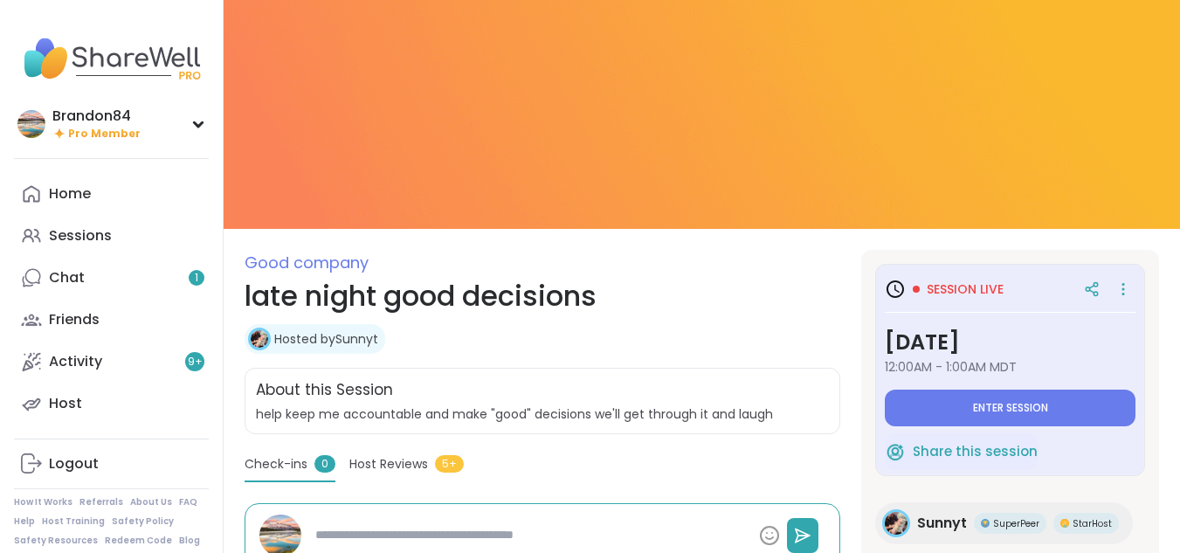
click at [1001, 405] on span "Enter session" at bounding box center [1010, 408] width 75 height 14
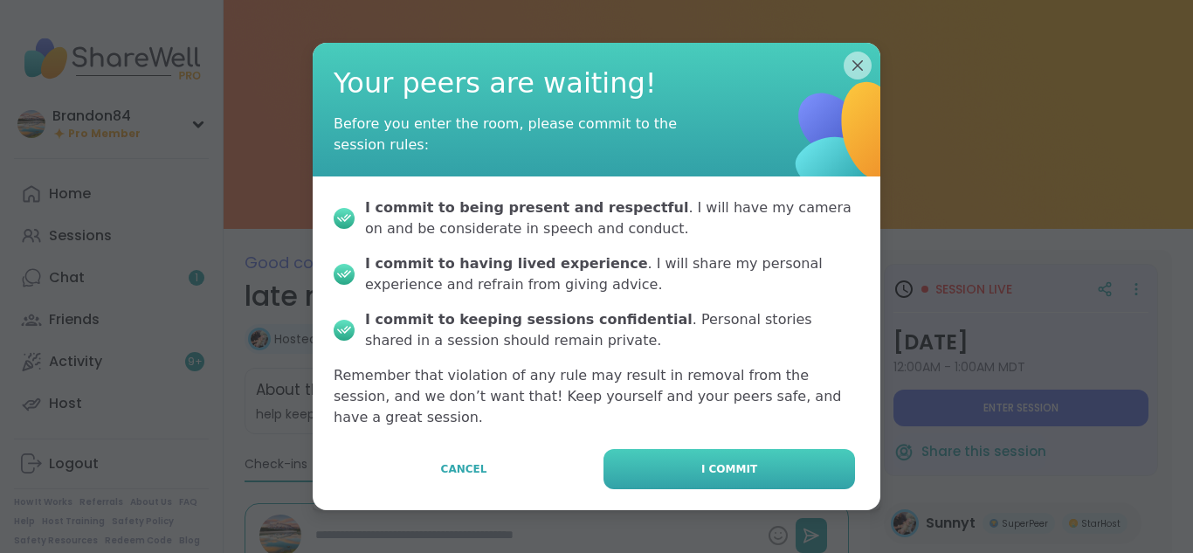
click at [786, 449] on button "I commit" at bounding box center [730, 469] width 252 height 40
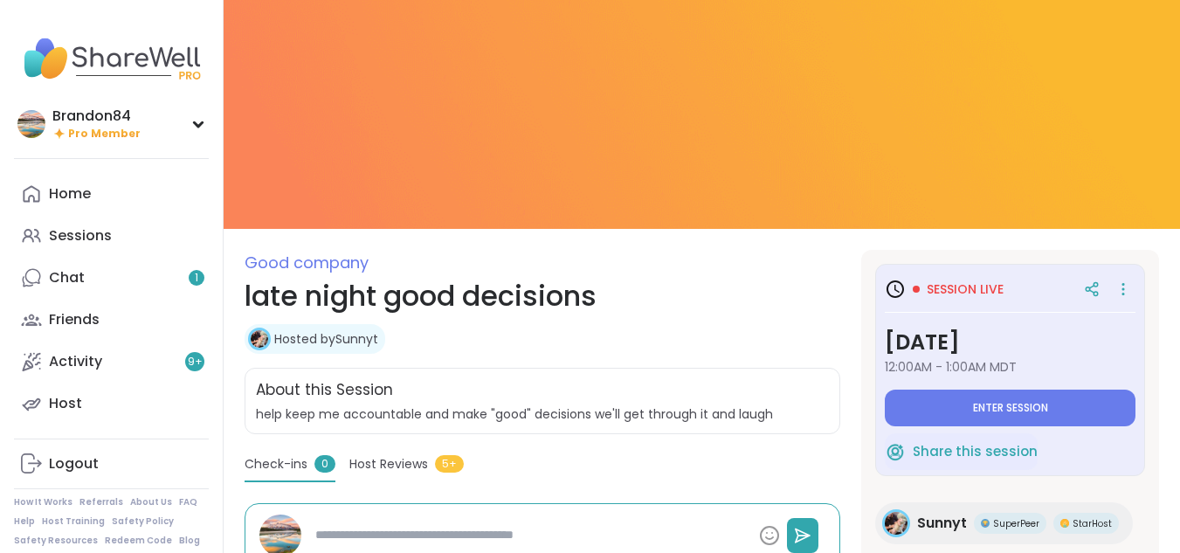
type textarea "*"
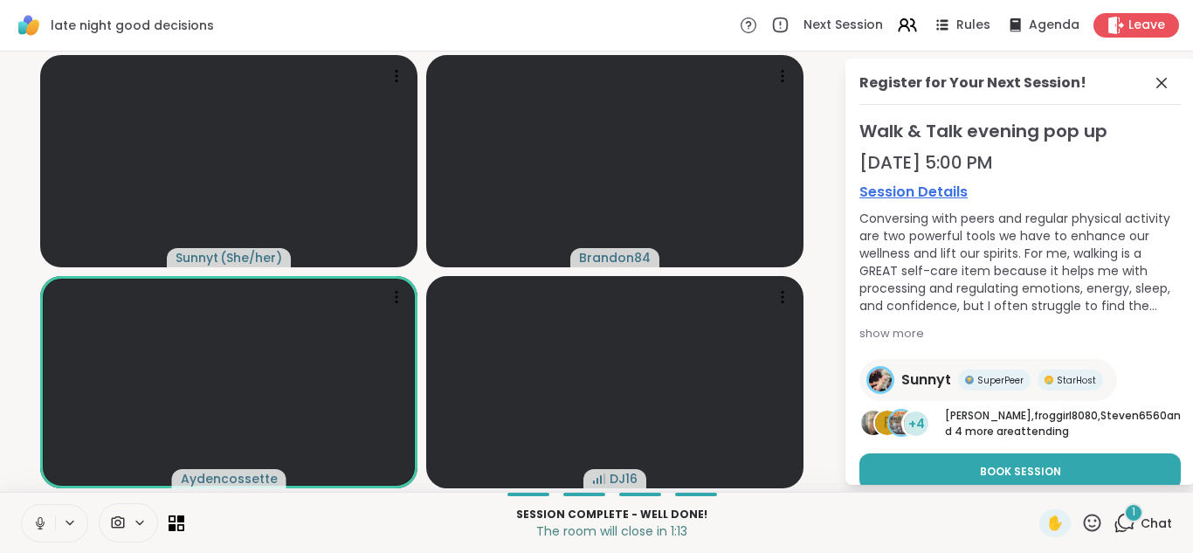
click at [41, 521] on icon at bounding box center [40, 523] width 16 height 16
click at [41, 521] on icon at bounding box center [40, 518] width 5 height 7
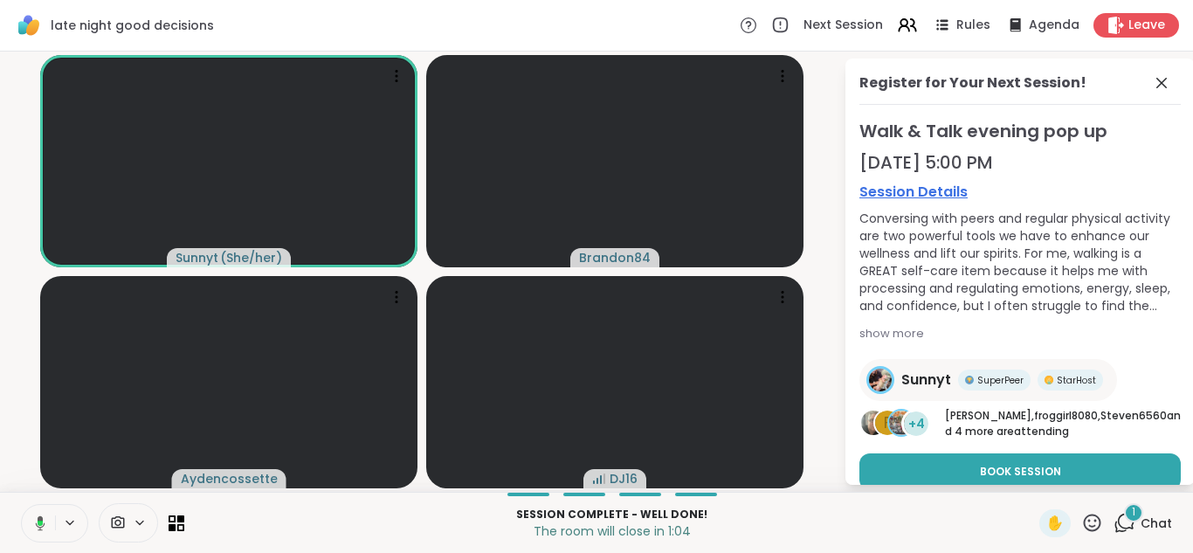
click at [41, 521] on icon at bounding box center [40, 523] width 5 height 5
drag, startPoint x: 41, startPoint y: 521, endPoint x: 9, endPoint y: 457, distance: 71.5
click at [9, 457] on div "Sunnyt ( She/her ) Brandon84 Aydencossette DJ16 Register for Your Next Session!…" at bounding box center [596, 272] width 1193 height 440
click at [37, 528] on icon at bounding box center [40, 523] width 16 height 16
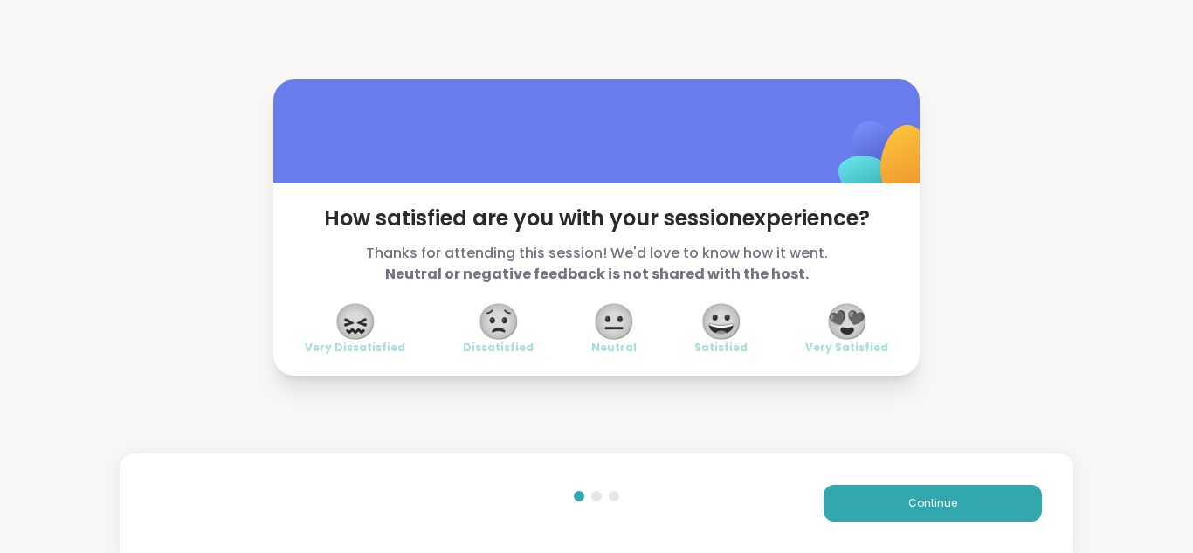
click at [835, 306] on span "😍" at bounding box center [848, 321] width 44 height 31
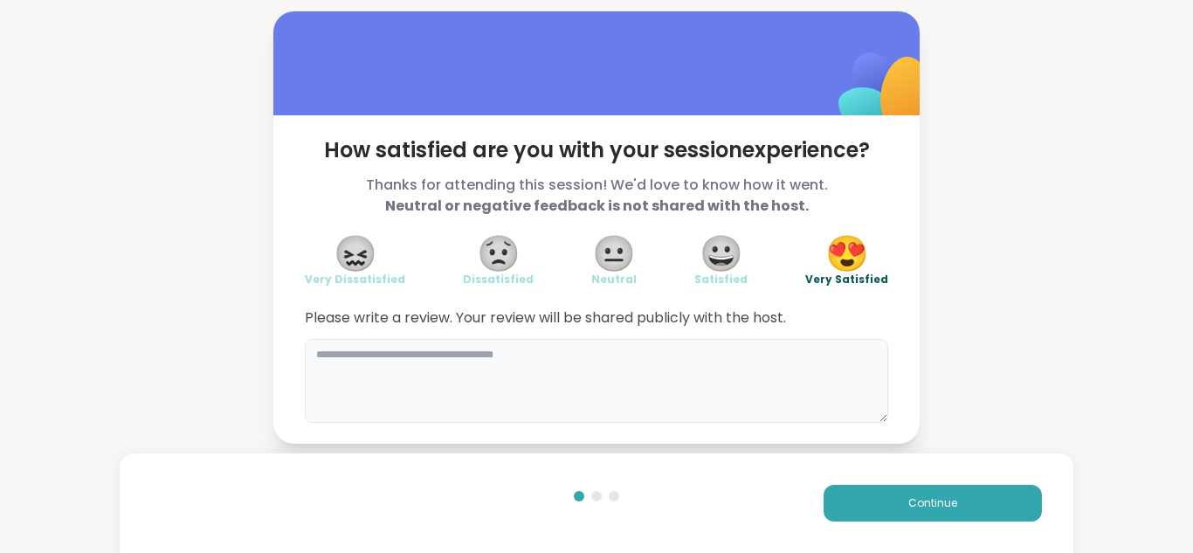
click at [478, 356] on textarea at bounding box center [597, 381] width 584 height 84
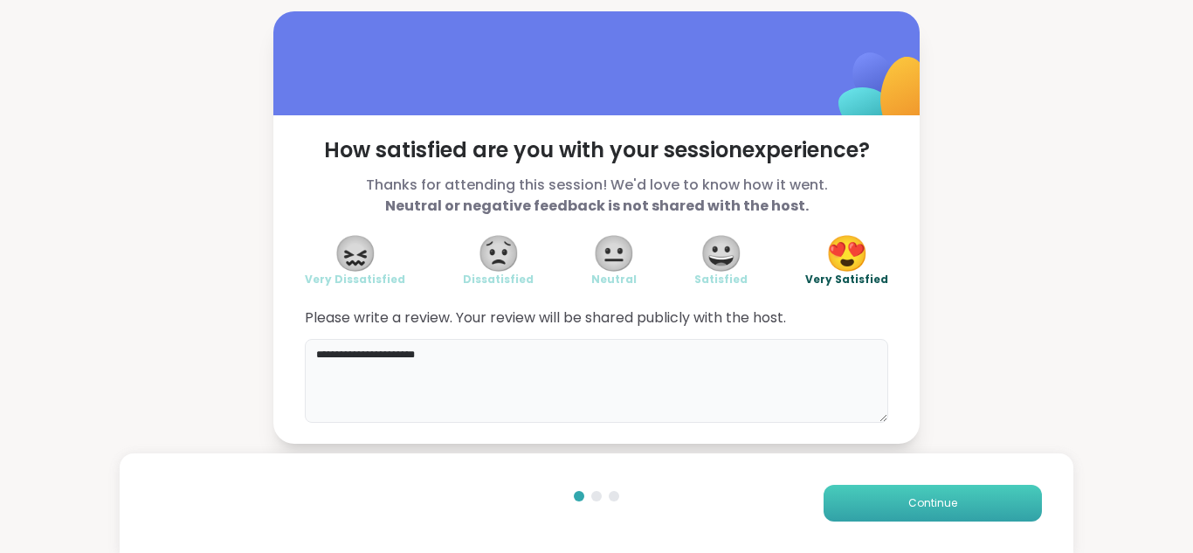
type textarea "**********"
click at [847, 505] on button "Continue" at bounding box center [933, 503] width 218 height 37
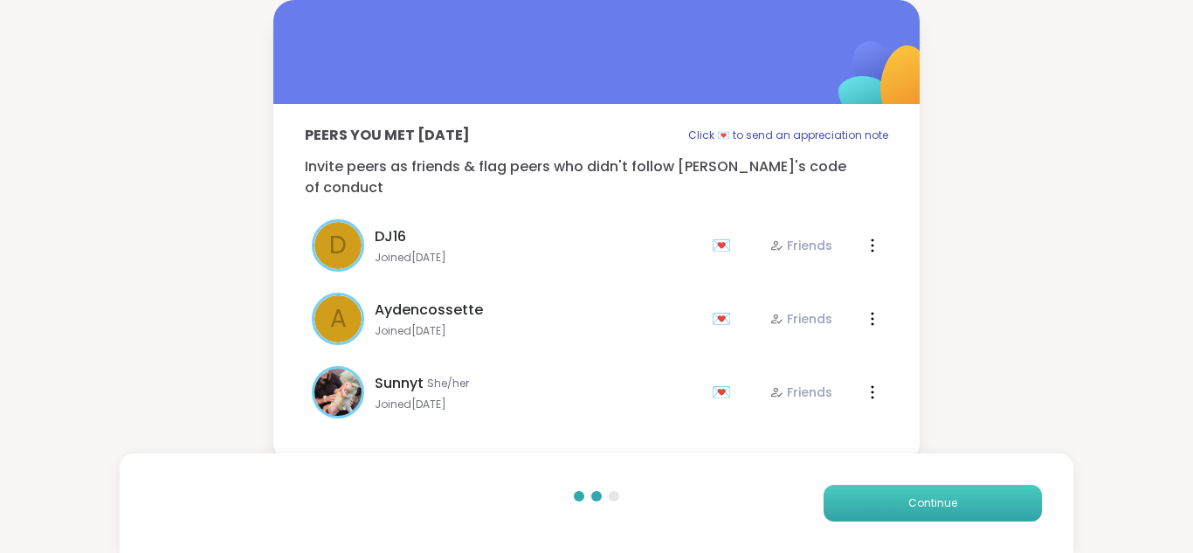
click at [881, 513] on button "Continue" at bounding box center [933, 503] width 218 height 37
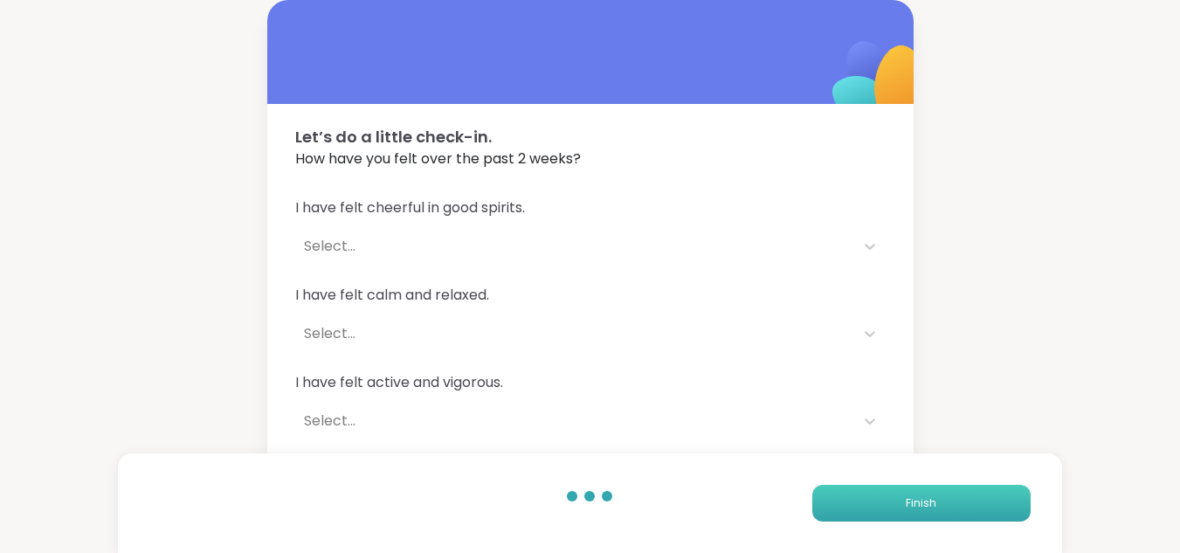
click at [881, 508] on button "Finish" at bounding box center [921, 503] width 218 height 37
